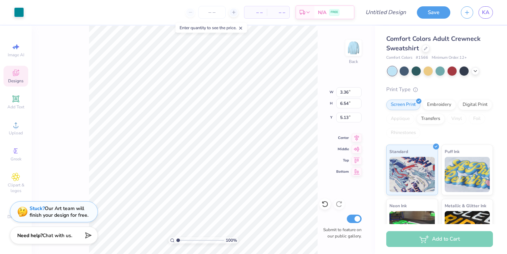
type input "6.75"
type input "0.83"
type input "12.53"
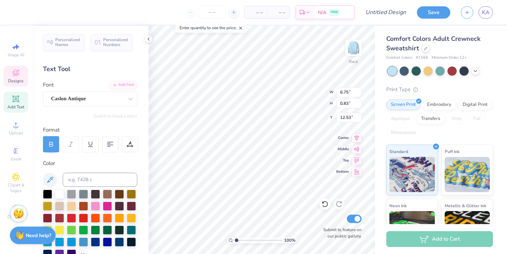
scroll to position [0, 2]
type textarea "Kappa Alpha Pi"
type input "5.61"
type input "1.07"
type input "12.47"
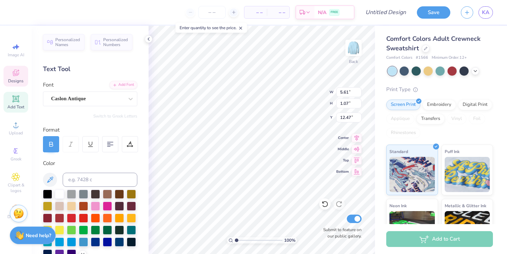
scroll to position [0, 2]
type textarea "Fall 2025 Rush"
type input "2.33"
type input "0.83"
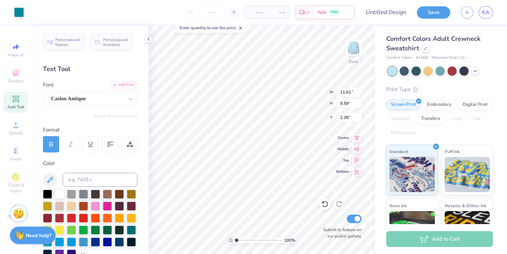
type input "1.28"
type input "11.51"
type input "2.86"
type input "2.28"
type textarea "Kappa Alpha Pi"
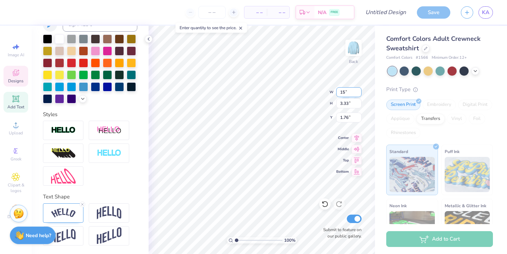
drag, startPoint x: 359, startPoint y: 94, endPoint x: 351, endPoint y: 91, distance: 8.5
click at [359, 94] on input "15" at bounding box center [348, 92] width 25 height 10
click at [351, 91] on input "15" at bounding box center [348, 92] width 25 height 10
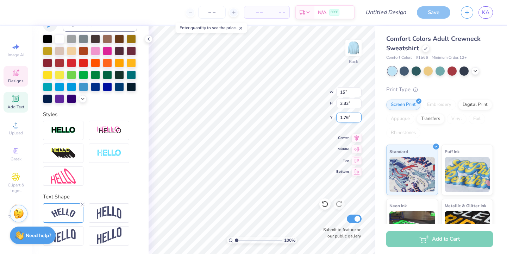
click at [352, 118] on input "1.76" at bounding box center [348, 118] width 25 height 10
type input "15.00"
type input "3.28"
type input "1.78"
type input "13.98"
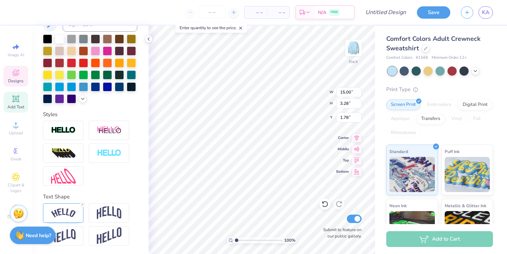
type input "3.06"
type input "2.04"
type input "12.91"
type input "2.83"
type input "5.01"
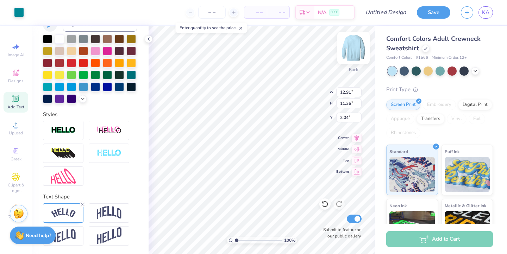
click at [349, 48] on img at bounding box center [354, 48] width 28 height 28
click at [426, 50] on div at bounding box center [426, 48] width 8 height 8
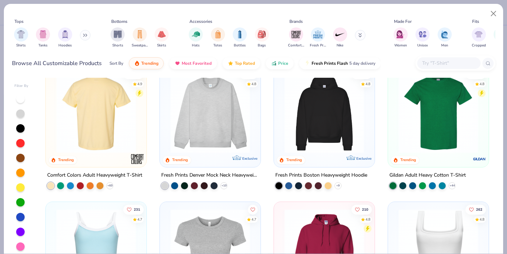
scroll to position [17, 0]
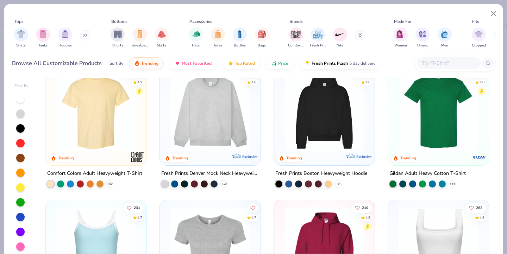
click at [120, 141] on img at bounding box center [96, 112] width 87 height 80
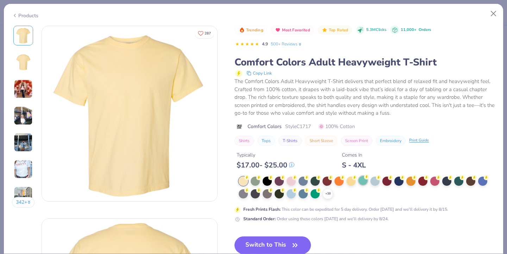
click at [360, 181] on div at bounding box center [363, 180] width 9 height 9
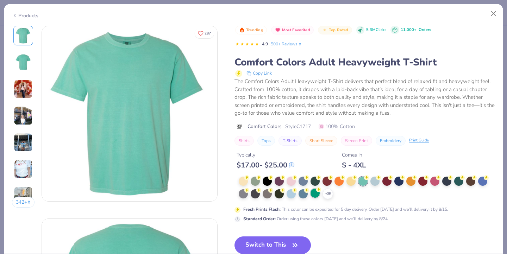
click at [314, 193] on div at bounding box center [315, 193] width 9 height 9
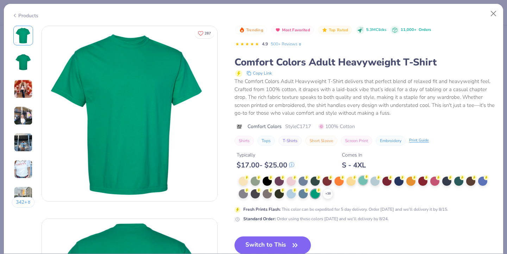
click at [365, 180] on div at bounding box center [363, 180] width 9 height 9
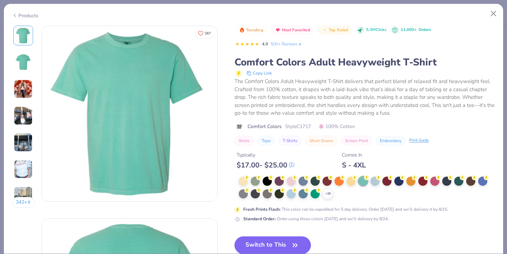
click at [288, 245] on button "Switch to This" at bounding box center [273, 246] width 76 height 18
click at [296, 244] on icon "button" at bounding box center [295, 245] width 4 height 3
click at [284, 241] on button "Switch to This" at bounding box center [273, 246] width 76 height 18
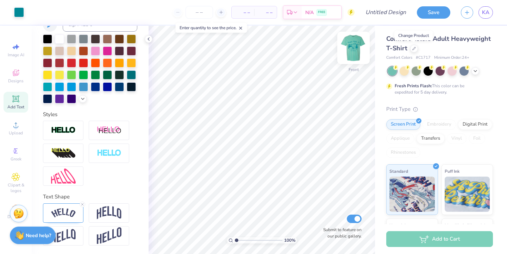
click at [354, 49] on img at bounding box center [354, 48] width 28 height 28
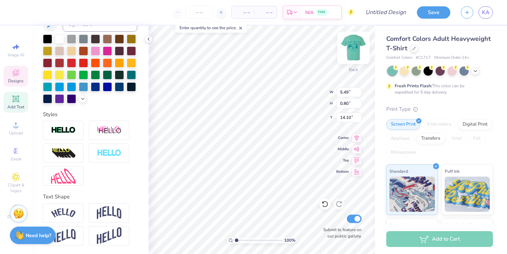
type input "0.64"
type input "0.56"
type input "11.65"
type input "3.00"
type textarea "F"
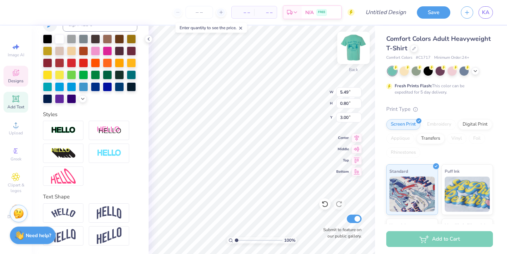
type textarea "K"
type textarea "k"
paste textarea "π"
type textarea "K"
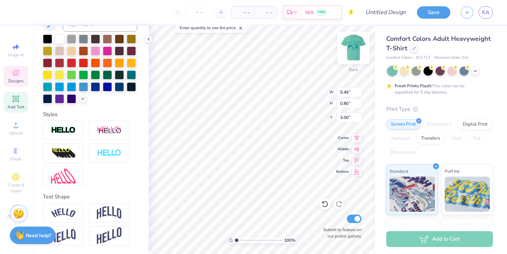
paste textarea "π"
type textarea "KAπ"
type textarea "K"
type input "0.61"
type input "0.75"
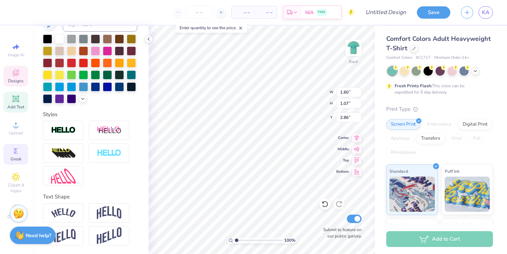
type input "3.02"
drag, startPoint x: 15, startPoint y: 157, endPoint x: 19, endPoint y: 146, distance: 11.6
click at [15, 157] on span "Greek" at bounding box center [16, 159] width 11 height 6
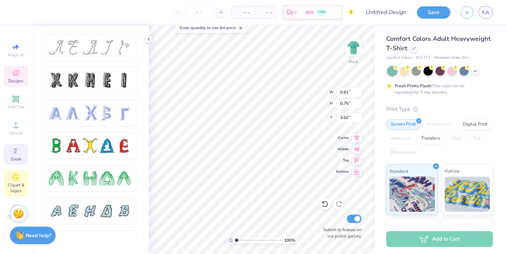
click at [16, 175] on icon at bounding box center [16, 177] width 8 height 8
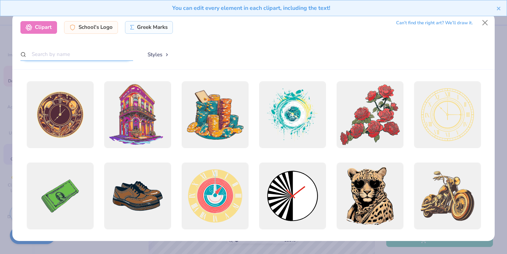
click at [101, 50] on input "text" at bounding box center [76, 54] width 113 height 13
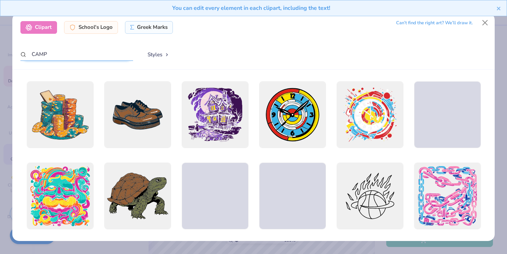
type input "CAMP"
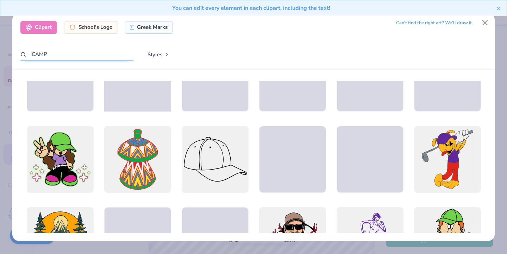
scroll to position [369, 0]
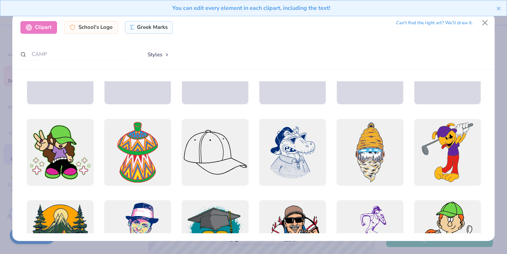
click at [484, 20] on div "You can edit every element in each clipart, including the text!" at bounding box center [253, 10] width 507 height 21
click at [485, 22] on button "Close" at bounding box center [485, 22] width 13 height 13
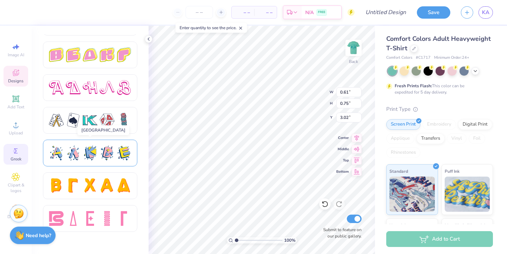
scroll to position [1205, 0]
type textarea "KAPi"
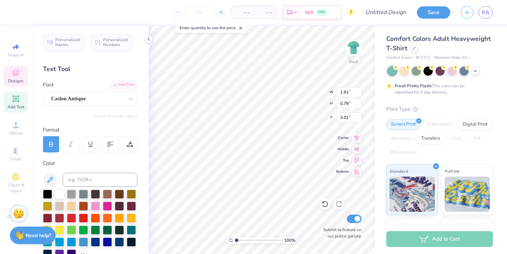
type input "3.00"
click at [428, 19] on div "Save KA" at bounding box center [462, 12] width 90 height 25
click at [428, 12] on button "Save" at bounding box center [433, 11] width 33 height 12
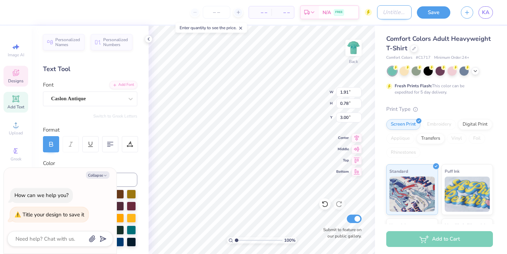
click at [379, 10] on input "Design Title" at bounding box center [394, 12] width 35 height 14
type input "1"
type textarea "x"
type input "1"
click at [429, 10] on button "Save" at bounding box center [433, 11] width 33 height 12
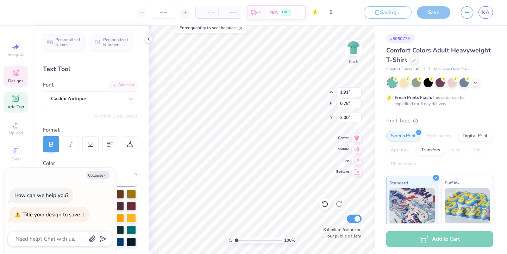
type textarea "x"
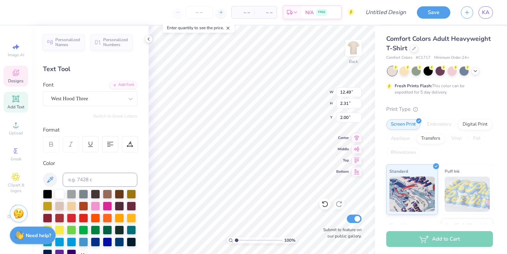
scroll to position [0, 1]
type textarea "CAMP KAPi"
type textarea "Boone , NC"
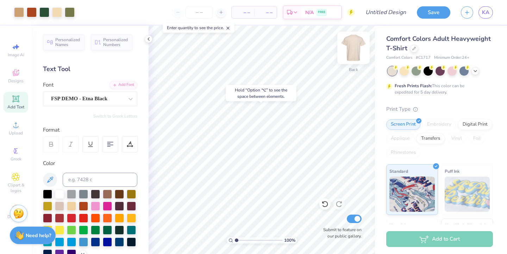
click at [351, 37] on img at bounding box center [354, 48] width 28 height 28
click at [350, 48] on img at bounding box center [354, 48] width 28 height 28
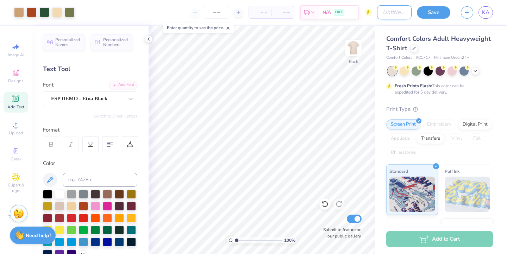
click at [405, 10] on input "Design Title" at bounding box center [394, 12] width 35 height 14
type input "camp k"
click at [432, 13] on button "Save" at bounding box center [433, 11] width 33 height 12
click at [206, 5] on div "– – Per Item – – Total Est. Delivery N/A FREE" at bounding box center [226, 12] width 292 height 25
click at [212, 12] on input "number" at bounding box center [216, 12] width 27 height 13
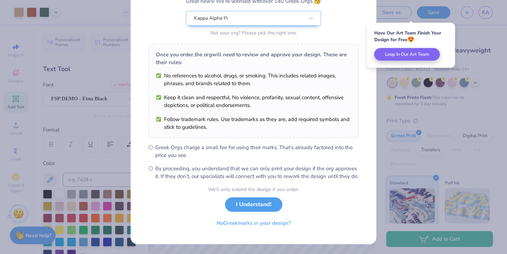
scroll to position [75, 0]
click at [249, 206] on button "I Understand!" at bounding box center [253, 203] width 57 height 14
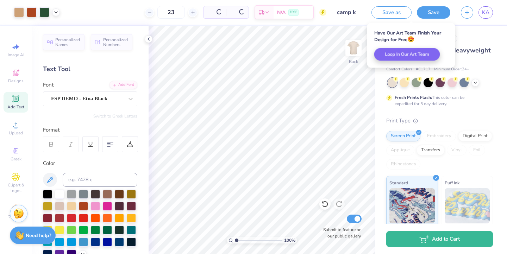
scroll to position [0, 0]
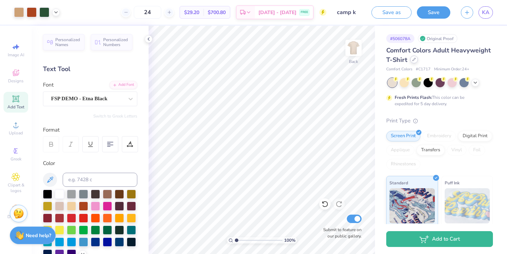
click at [414, 62] on div at bounding box center [414, 60] width 8 height 8
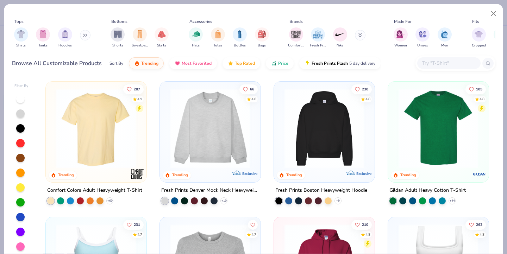
click at [428, 126] on img at bounding box center [438, 129] width 87 height 80
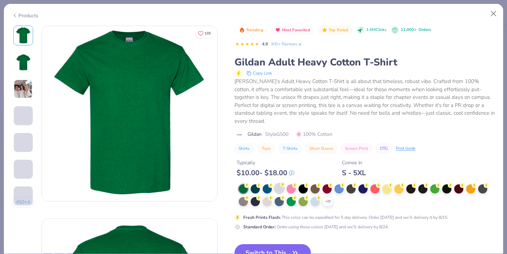
click at [280, 184] on div at bounding box center [279, 188] width 9 height 9
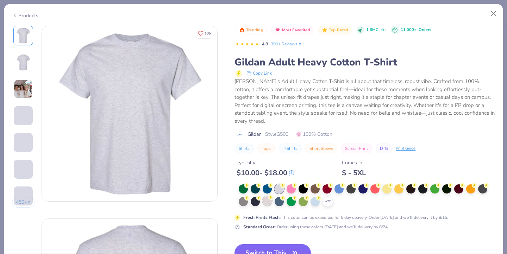
click at [268, 197] on div at bounding box center [267, 201] width 9 height 9
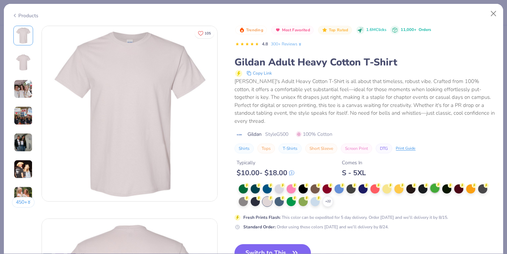
click at [434, 184] on div at bounding box center [434, 188] width 9 height 9
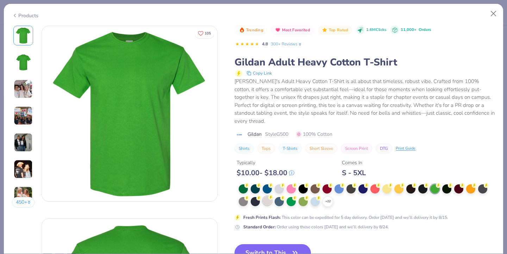
click at [269, 197] on div at bounding box center [267, 201] width 9 height 9
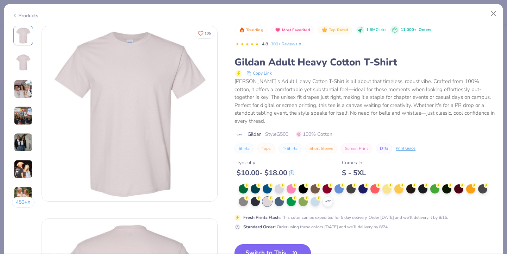
click at [287, 247] on button "Switch to This" at bounding box center [273, 253] width 76 height 18
click at [302, 244] on button "Switch to This" at bounding box center [273, 253] width 76 height 18
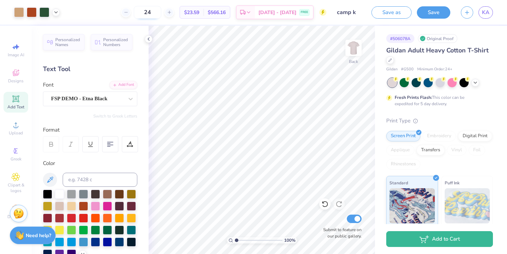
click at [161, 12] on input "24" at bounding box center [147, 12] width 27 height 13
type input "25"
click at [431, 16] on button "Save" at bounding box center [433, 11] width 33 height 12
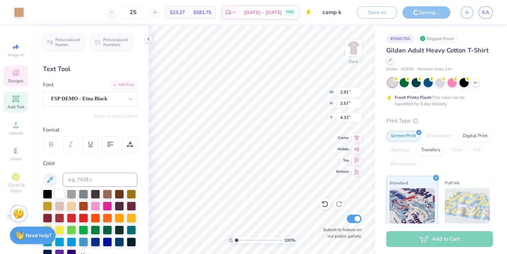
type input "8.83"
type input "1.95"
type input "2.71"
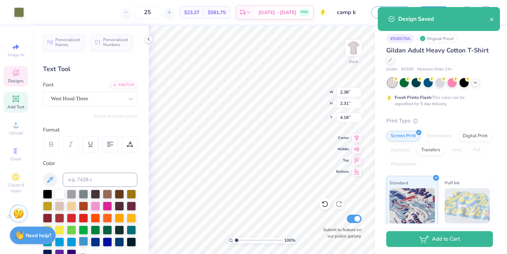
click at [83, 241] on body "Art colors 25 $23.27 Per Item $581.75 Total Est. Delivery Aug 22 - 25 FREE Desi…" at bounding box center [253, 127] width 507 height 254
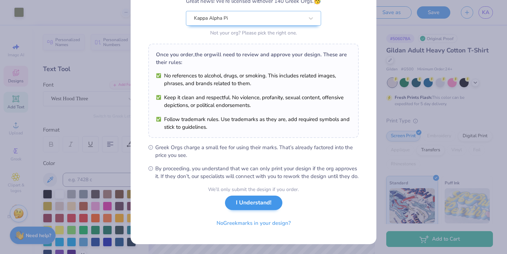
click at [264, 204] on button "I Understand!" at bounding box center [253, 203] width 57 height 14
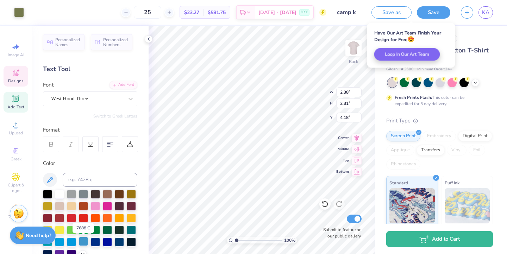
click at [86, 240] on div at bounding box center [83, 241] width 9 height 9
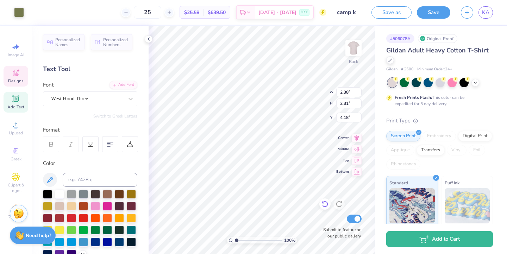
click at [324, 205] on icon at bounding box center [325, 204] width 7 height 7
click at [85, 242] on div at bounding box center [83, 241] width 9 height 9
click at [327, 204] on icon at bounding box center [325, 204] width 7 height 7
